Goal: Task Accomplishment & Management: Manage account settings

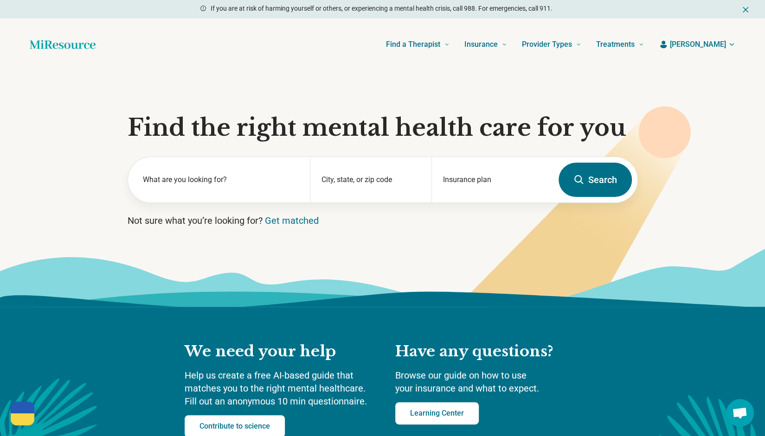
click at [712, 47] on span "[PERSON_NAME]" at bounding box center [698, 44] width 56 height 11
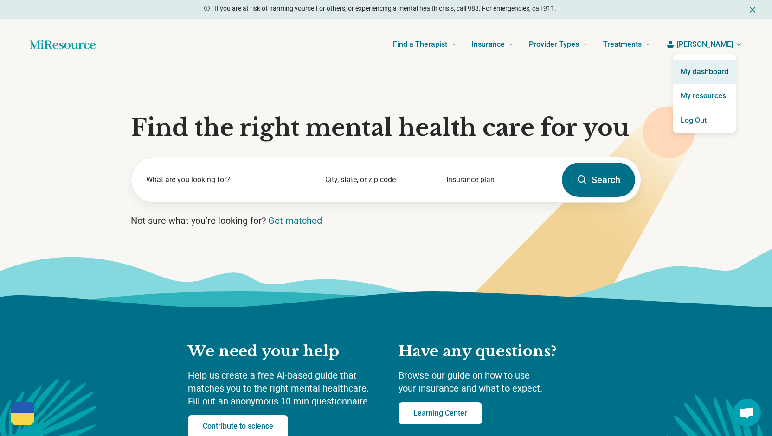
click at [693, 71] on link "My dashboard" at bounding box center [704, 72] width 63 height 24
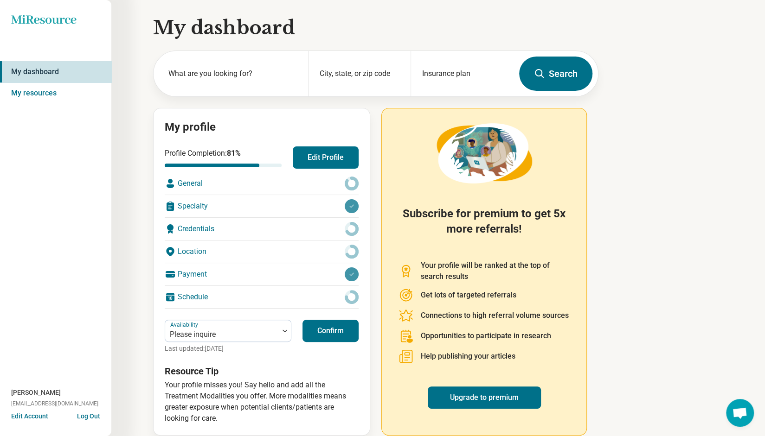
click at [329, 160] on button "Edit Profile" at bounding box center [326, 158] width 66 height 22
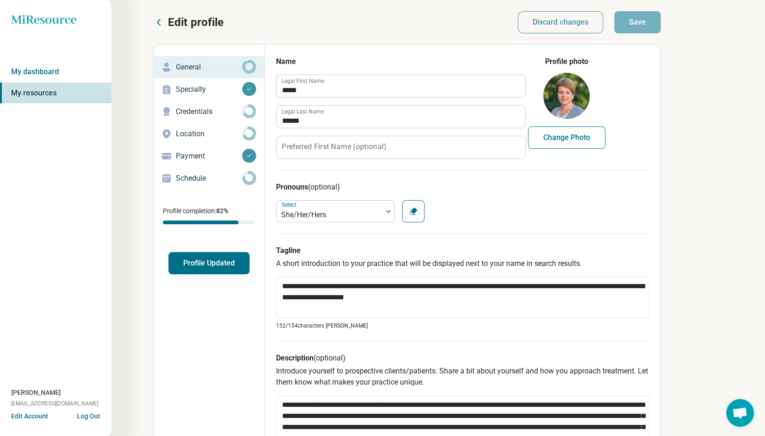
click at [206, 179] on p "Schedule" at bounding box center [209, 178] width 66 height 11
